Goal: Task Accomplishment & Management: Use online tool/utility

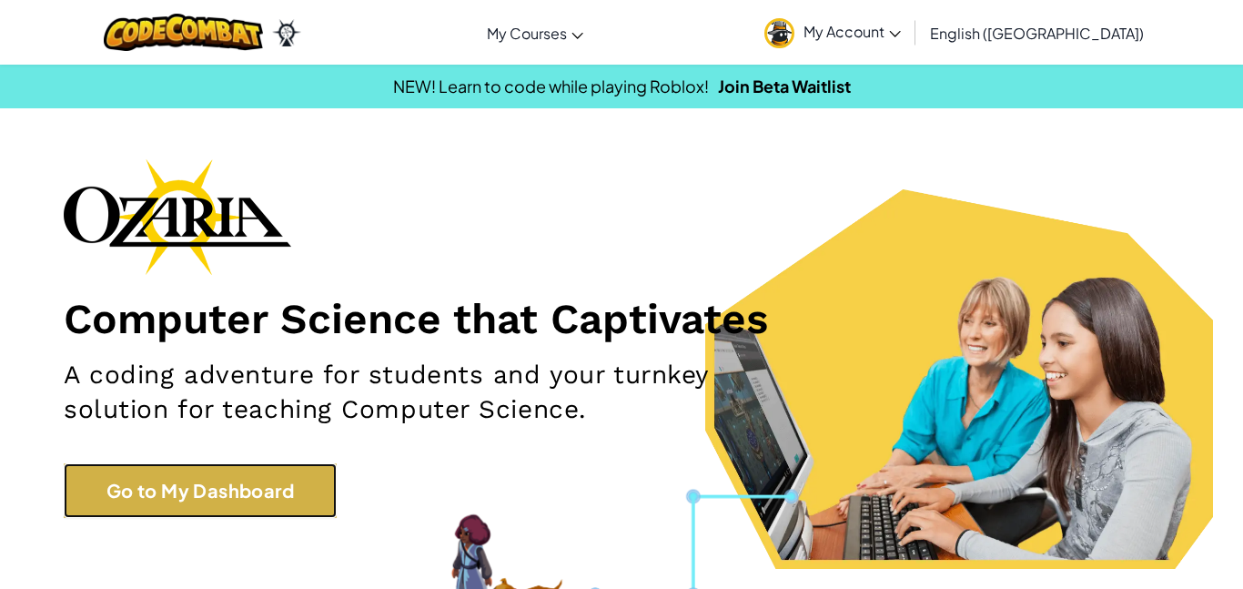
click at [227, 509] on link "Go to My Dashboard" at bounding box center [200, 490] width 273 height 55
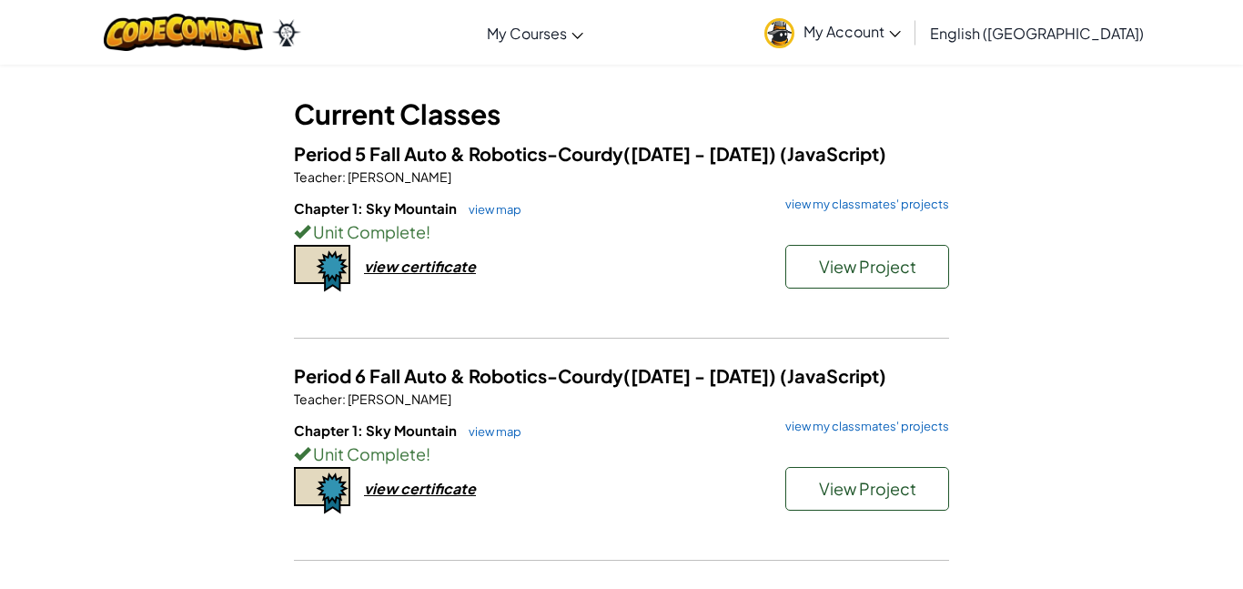
scroll to position [96, 0]
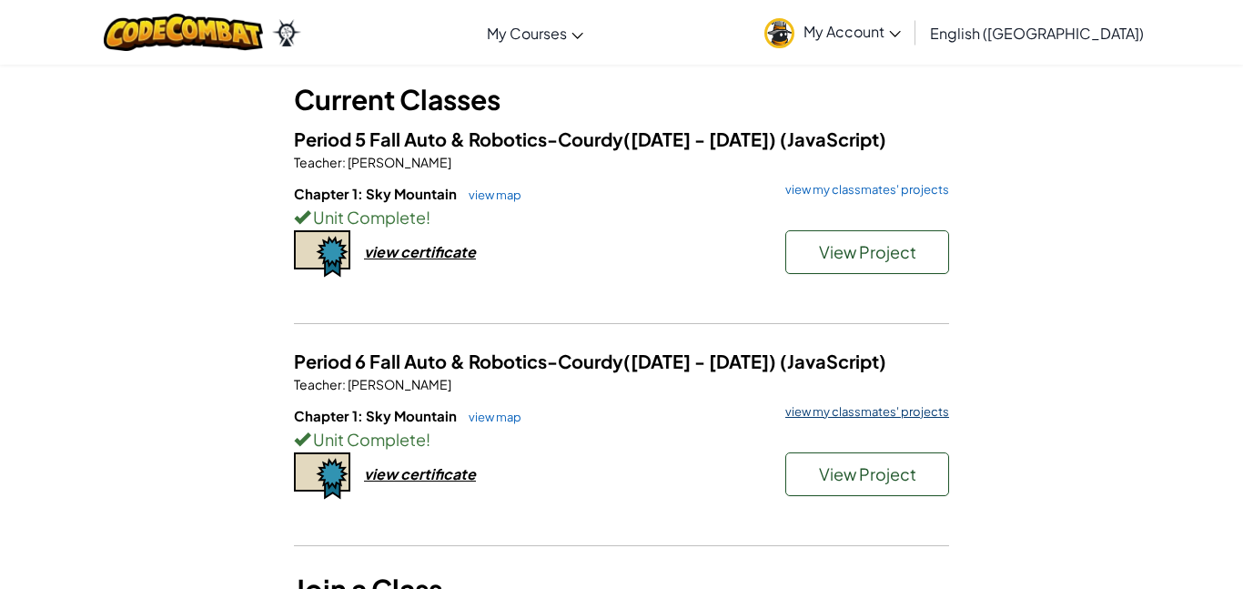
click at [832, 411] on link "view my classmates' projects" at bounding box center [863, 412] width 173 height 12
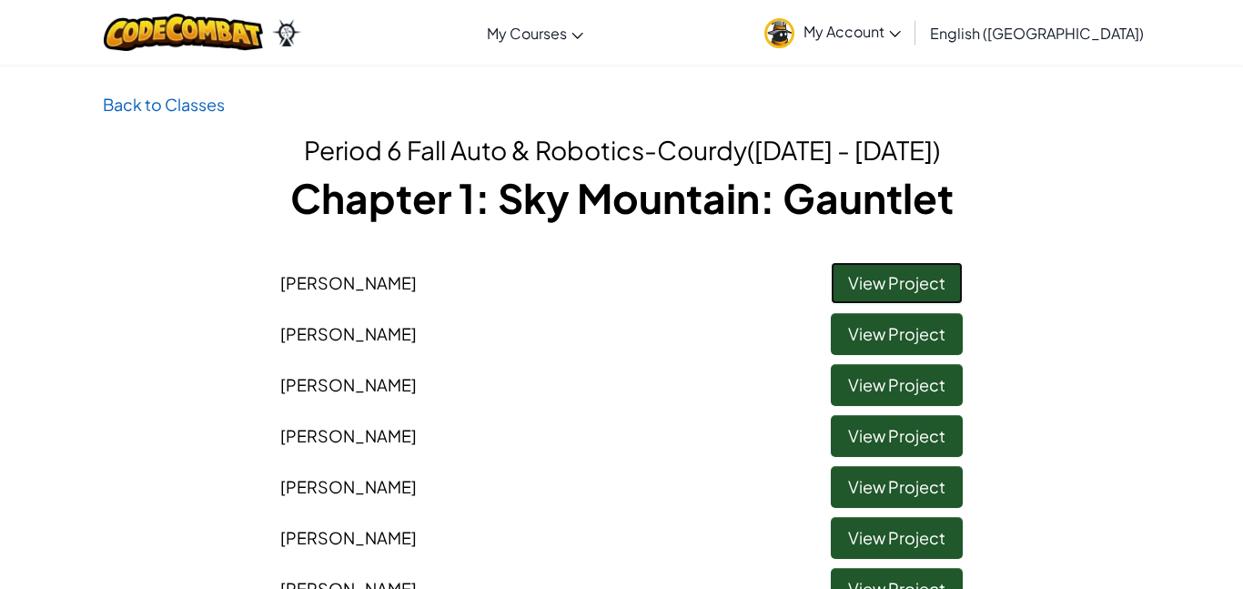
click at [888, 283] on link "View Project" at bounding box center [897, 283] width 132 height 42
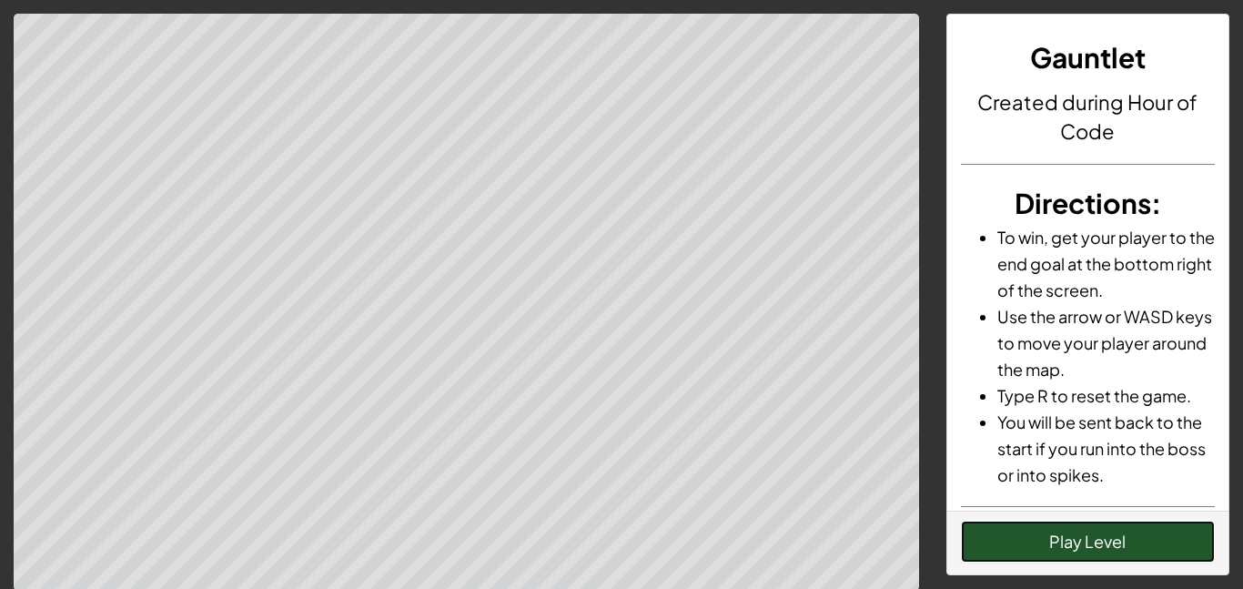
click at [1053, 557] on button "Play Level" at bounding box center [1088, 542] width 255 height 42
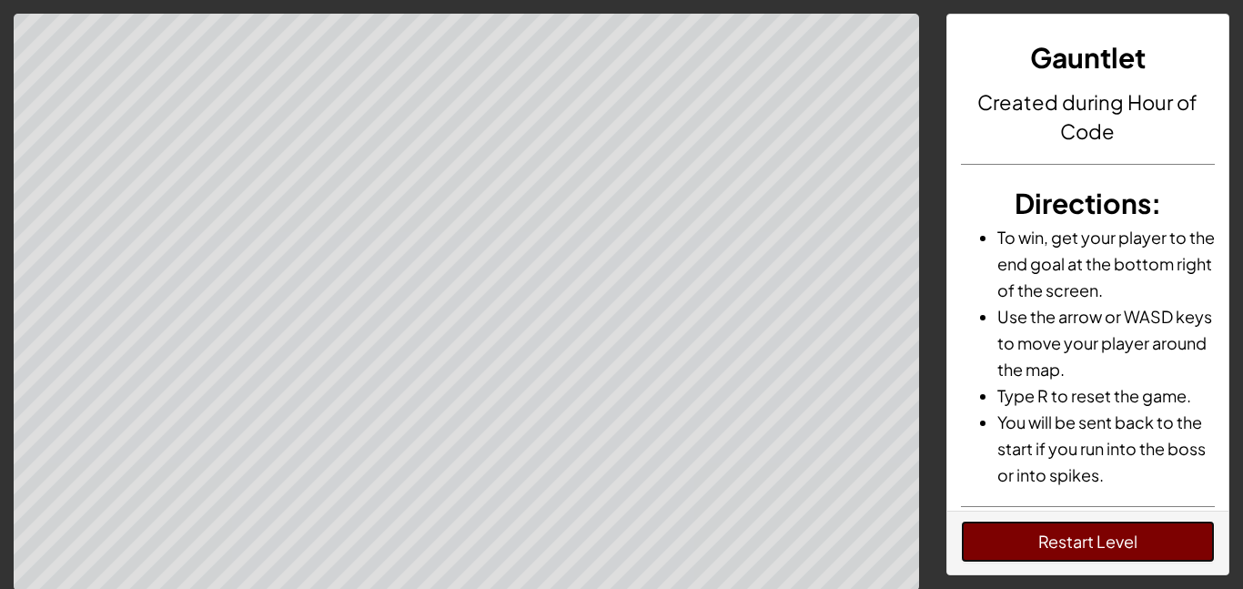
click at [1160, 543] on button "Restart Level" at bounding box center [1088, 542] width 255 height 42
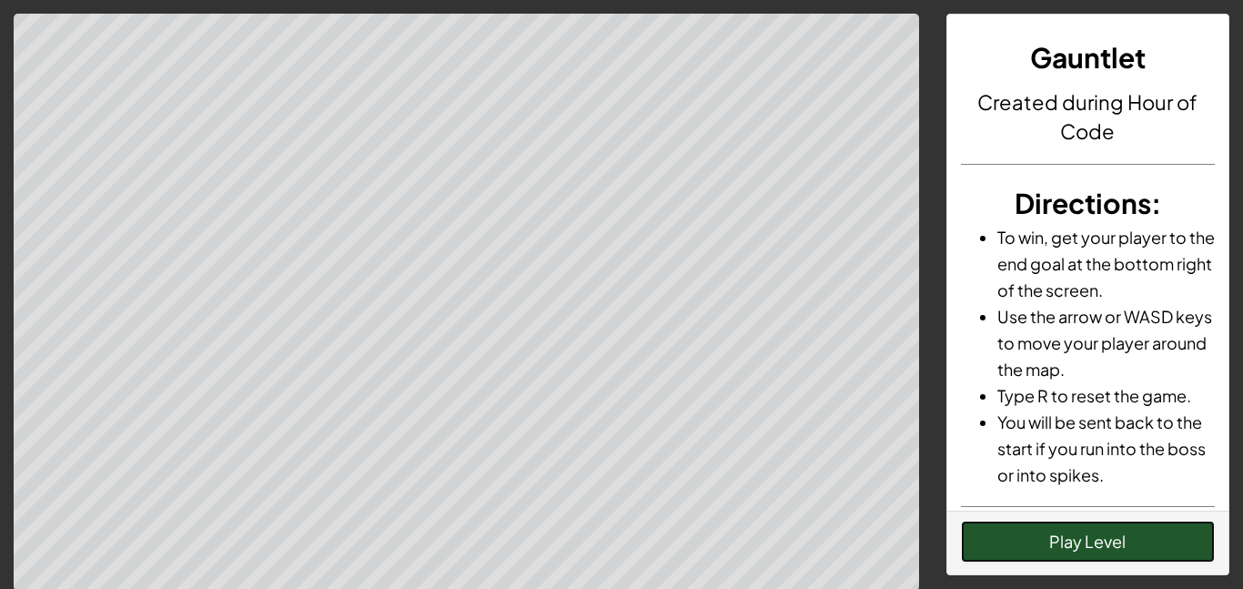
click at [1010, 532] on button "Play Level" at bounding box center [1088, 542] width 255 height 42
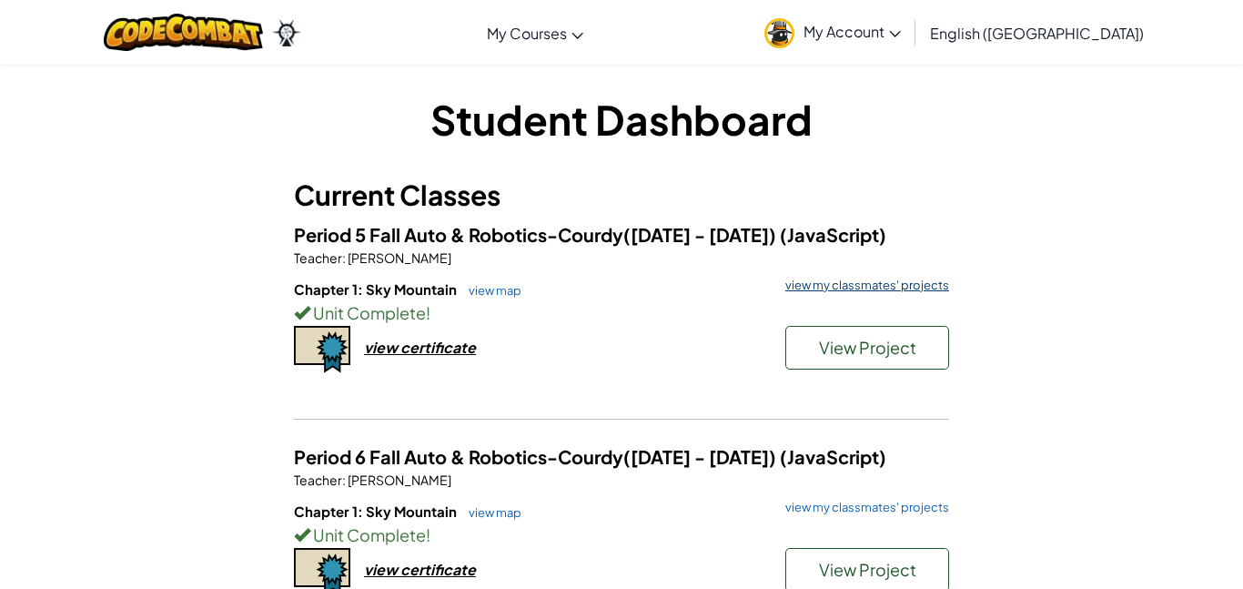
click at [854, 288] on link "view my classmates' projects" at bounding box center [863, 285] width 173 height 12
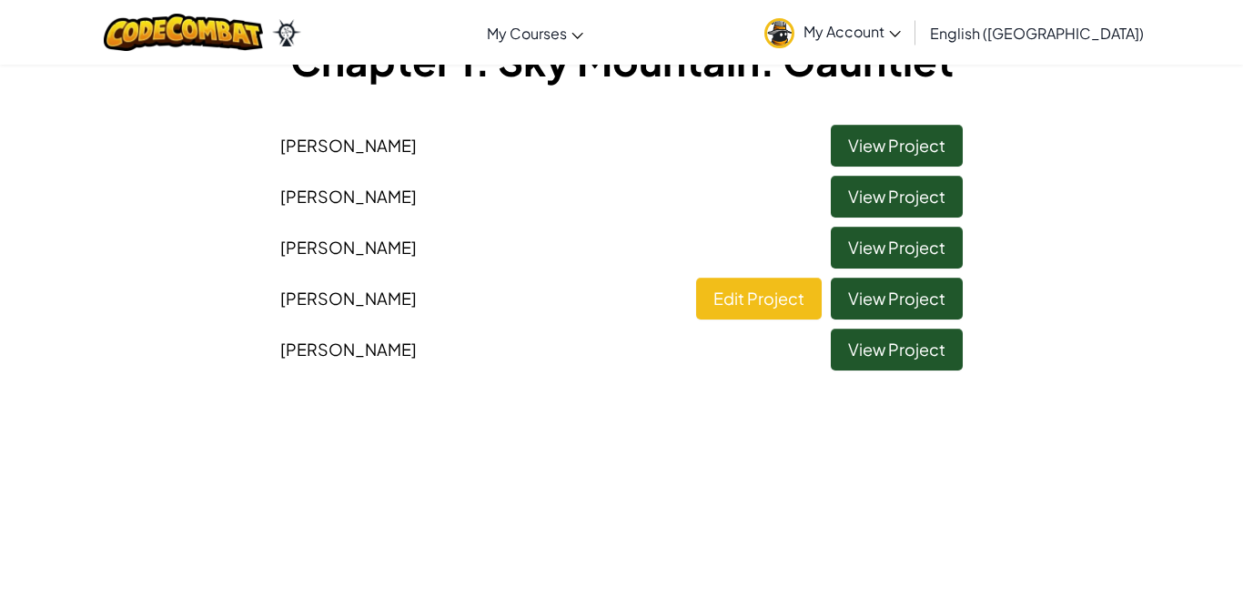
scroll to position [136, 0]
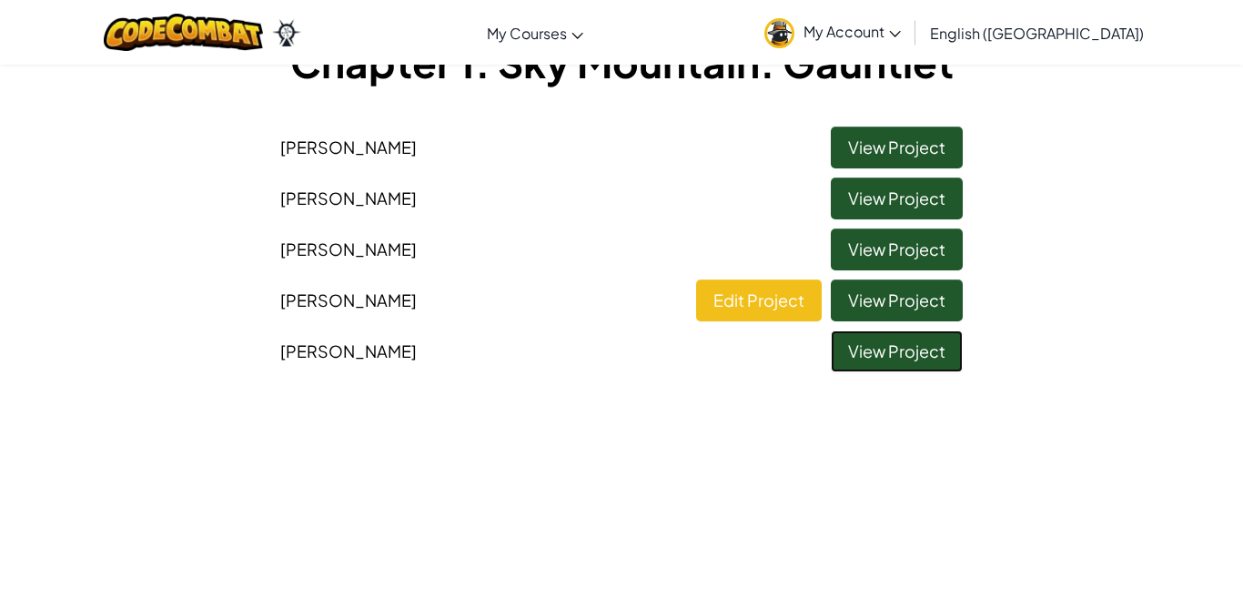
click at [920, 350] on link "View Project" at bounding box center [897, 351] width 132 height 42
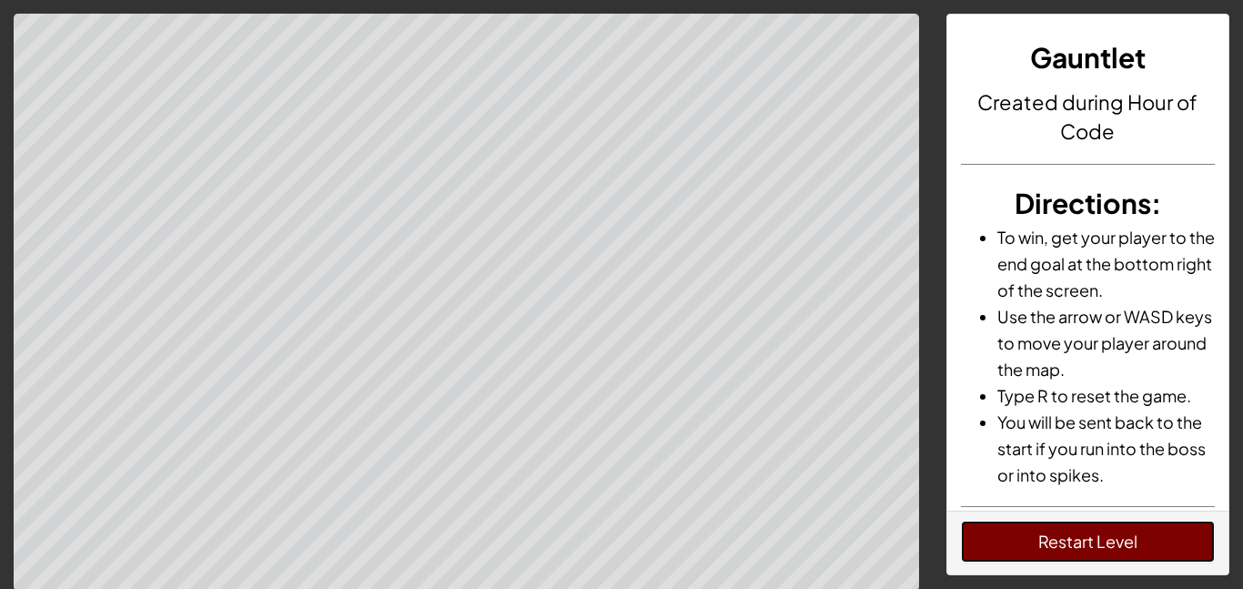
click at [1134, 548] on button "Restart Level" at bounding box center [1088, 542] width 255 height 42
